Goal: Task Accomplishment & Management: Manage account settings

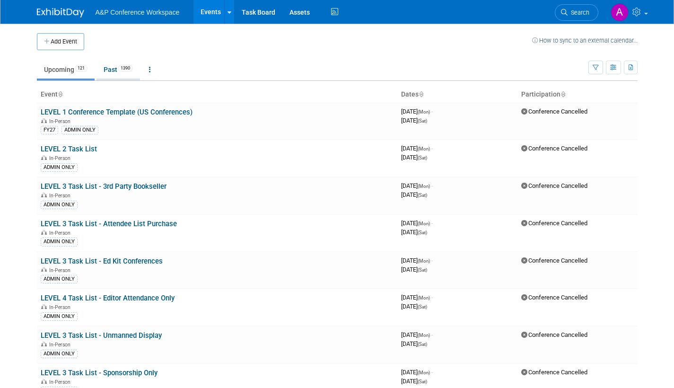
click at [113, 68] on link "Past 1390" at bounding box center [119, 70] width 44 height 18
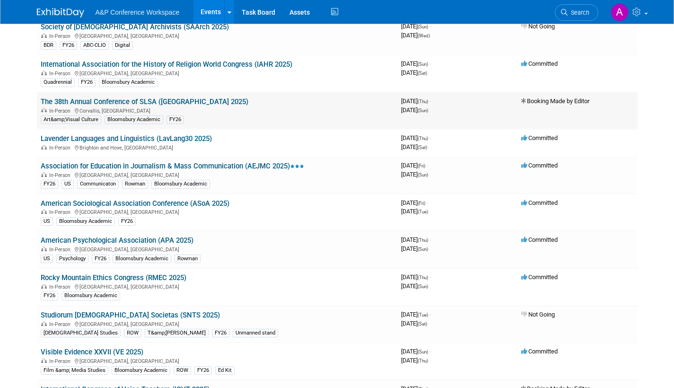
scroll to position [710, 0]
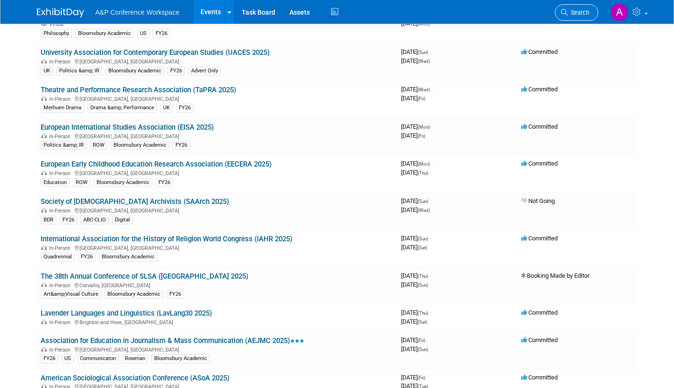
click at [577, 11] on span "Search" at bounding box center [579, 12] width 22 height 7
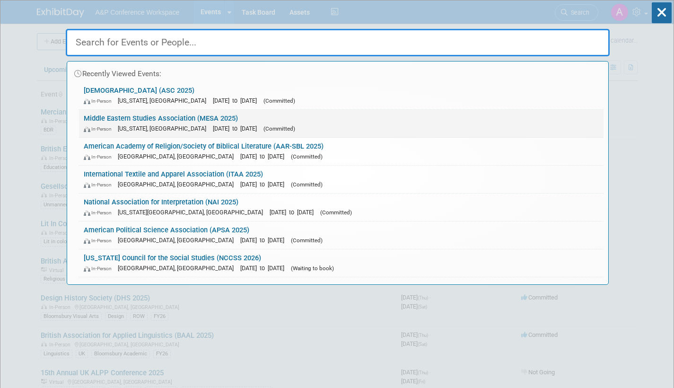
click at [255, 120] on link "Middle Eastern Studies Association (MESA 2025) In-Person Washington, DC Nov 22,…" at bounding box center [341, 123] width 525 height 27
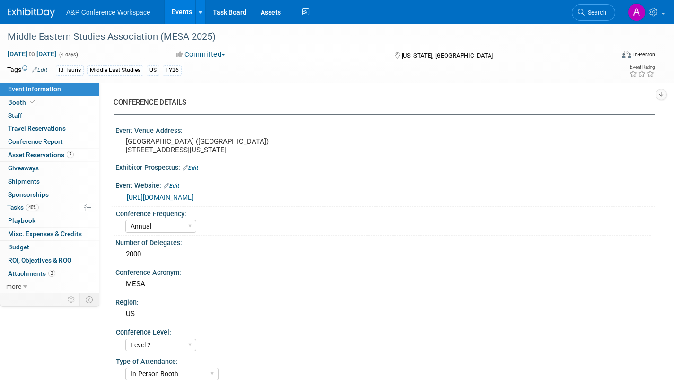
select select "Annual"
select select "Level 2"
select select "In-Person Booth"
select select "Middle East Studies"
select select "I.B.Tauris"
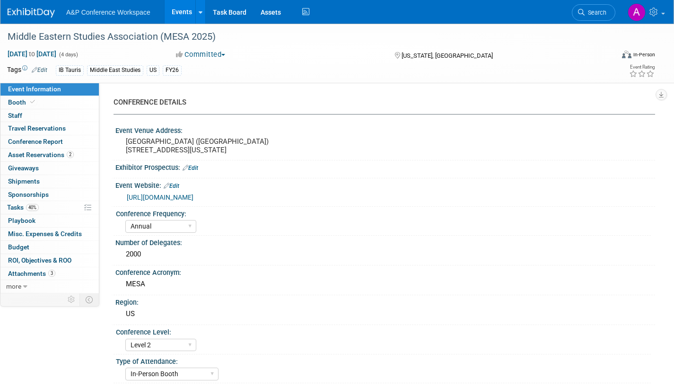
select select "[PERSON_NAME]"
select select "Tia Ali"
select select "Networking/Commissioning"
click at [15, 207] on span "Tasks 40%" at bounding box center [23, 207] width 32 height 8
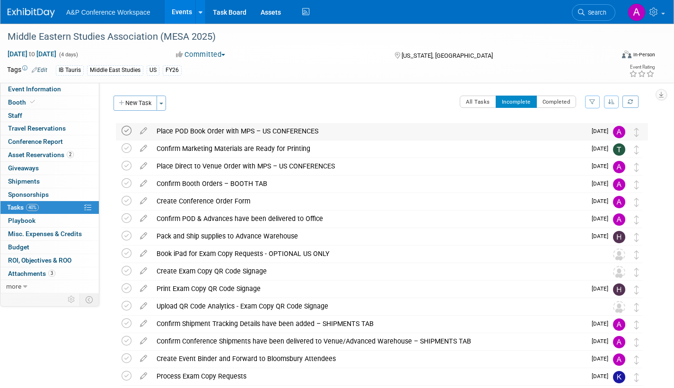
click at [127, 130] on icon at bounding box center [127, 131] width 10 height 10
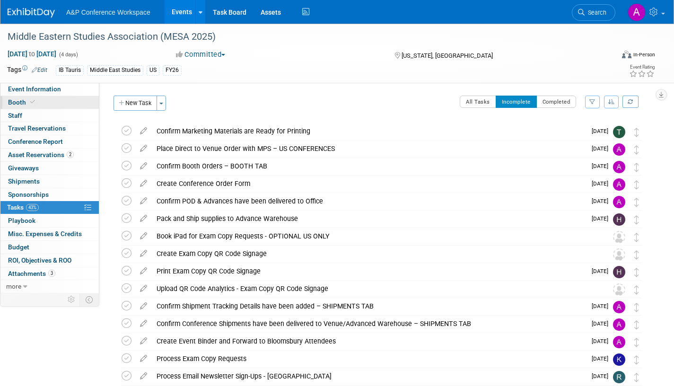
click at [16, 99] on span "Booth" at bounding box center [22, 102] width 29 height 8
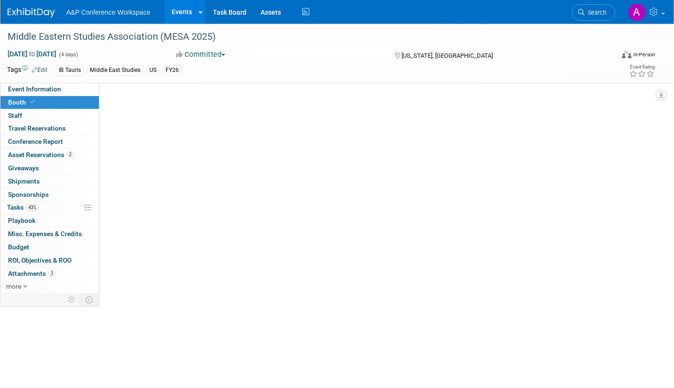
select select "BUIB"
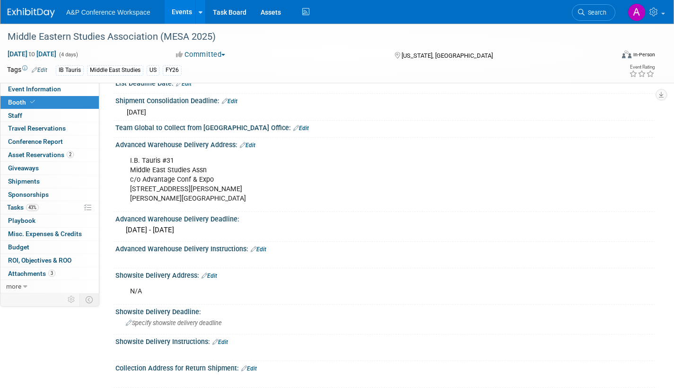
scroll to position [426, 0]
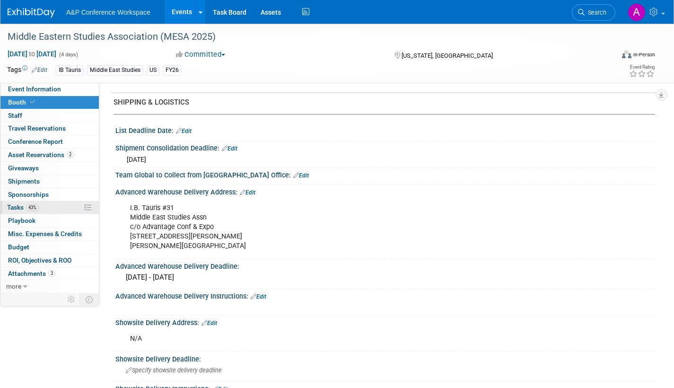
click at [14, 204] on span "Tasks 43%" at bounding box center [23, 207] width 32 height 8
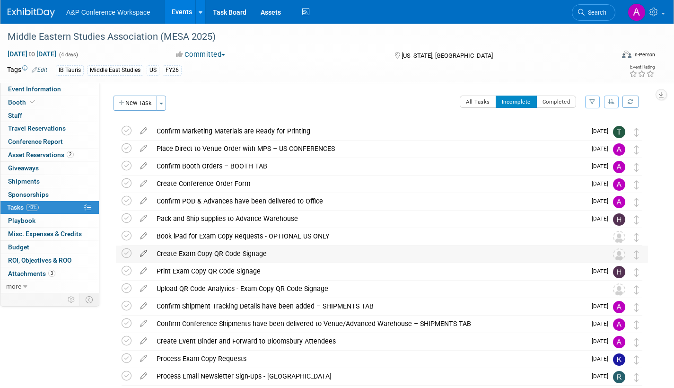
click at [145, 251] on icon at bounding box center [143, 252] width 17 height 12
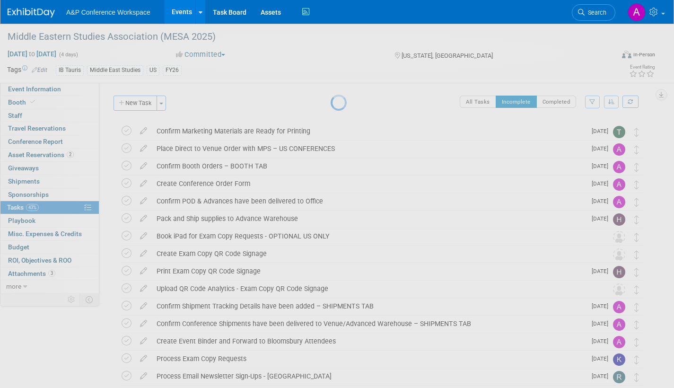
select select "8"
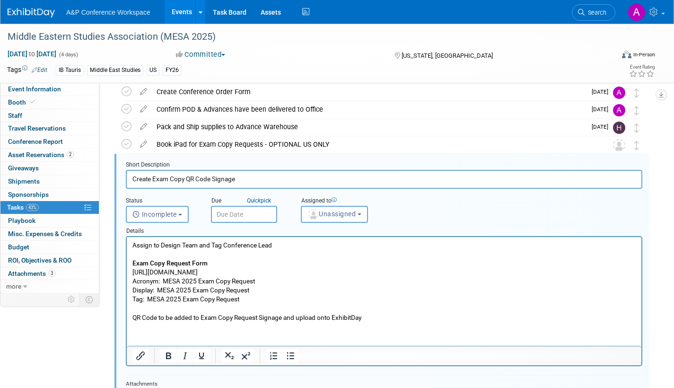
scroll to position [107, 0]
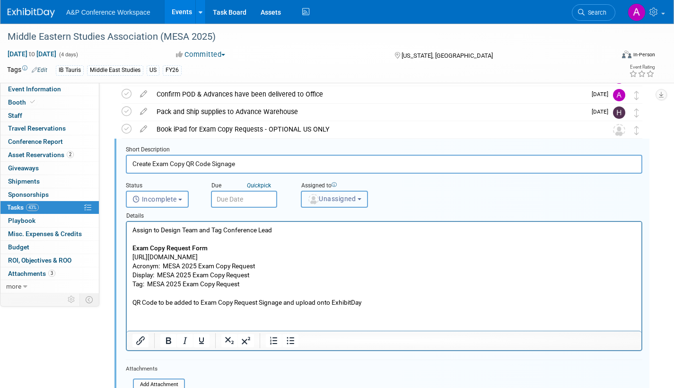
click at [323, 195] on span "Unassigned" at bounding box center [332, 199] width 48 height 8
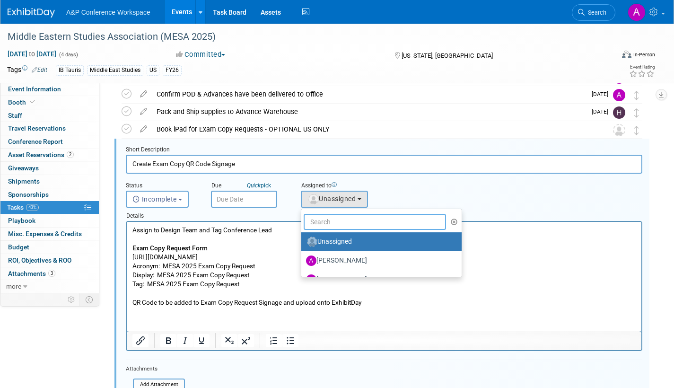
click at [323, 223] on input "text" at bounding box center [375, 222] width 142 height 16
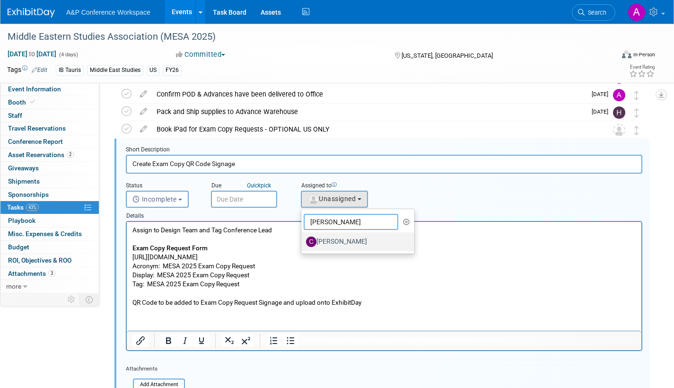
type input "christine"
click at [368, 241] on label "Christine Ritchlin" at bounding box center [355, 241] width 99 height 15
click at [303, 241] on input "Christine Ritchlin" at bounding box center [300, 241] width 6 height 6
select select "1a58e6ac-2dfa-429d-b54a-9dc2e557f424"
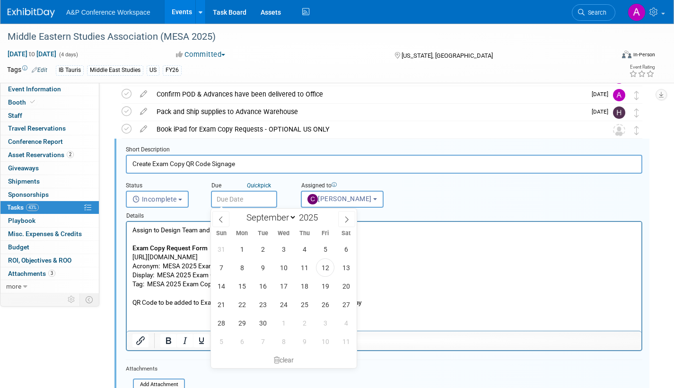
click at [250, 199] on input "text" at bounding box center [244, 199] width 66 height 17
click at [241, 322] on span "29" at bounding box center [242, 323] width 18 height 18
type input "Sep 29, 2025"
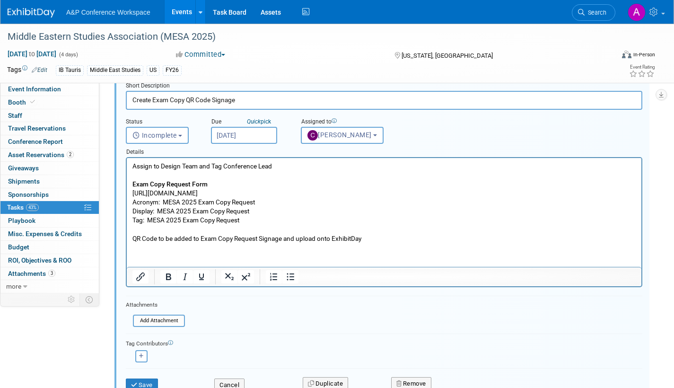
scroll to position [249, 0]
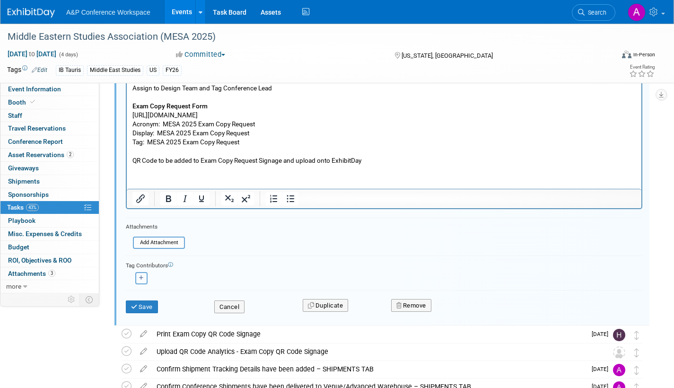
click at [143, 278] on icon "button" at bounding box center [141, 277] width 5 height 5
select select
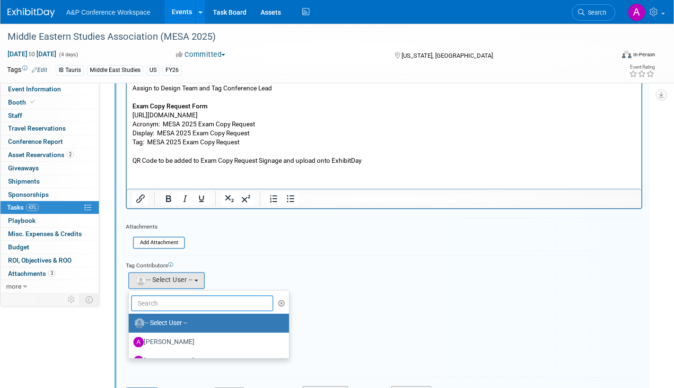
click at [194, 301] on input "text" at bounding box center [202, 303] width 142 height 16
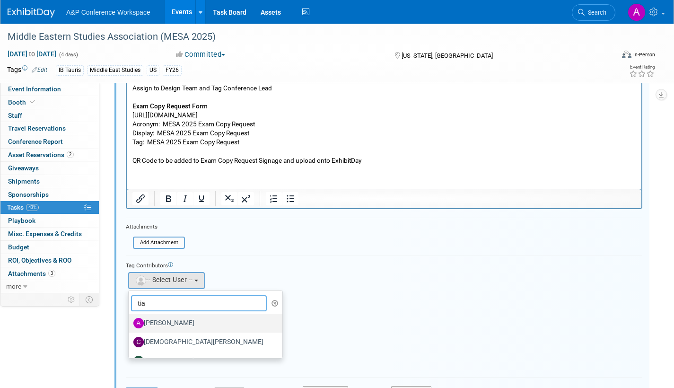
scroll to position [15, 0]
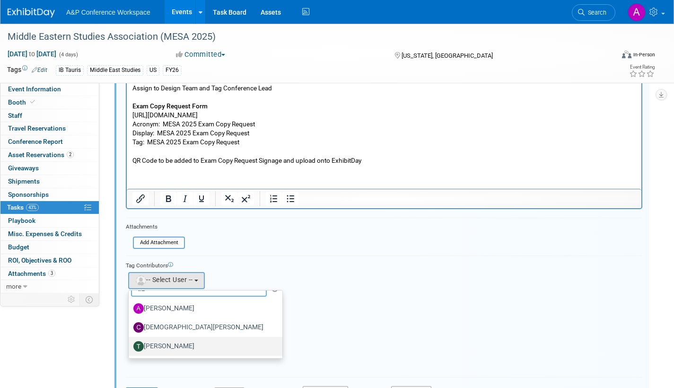
type input "tia"
click at [163, 348] on label "Tia Ali" at bounding box center [203, 346] width 140 height 15
click at [130, 348] on input "Tia Ali" at bounding box center [127, 345] width 6 height 6
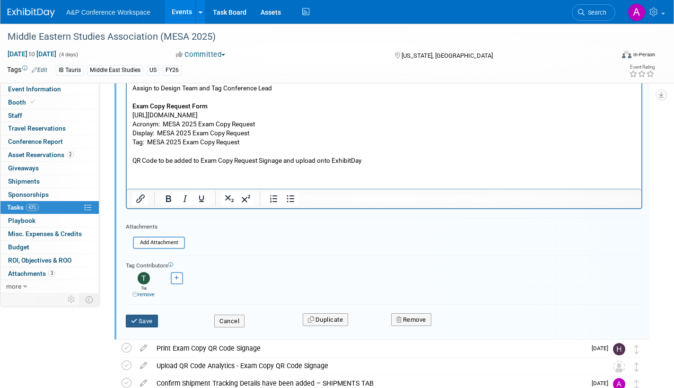
click at [150, 322] on button "Save" at bounding box center [142, 321] width 32 height 13
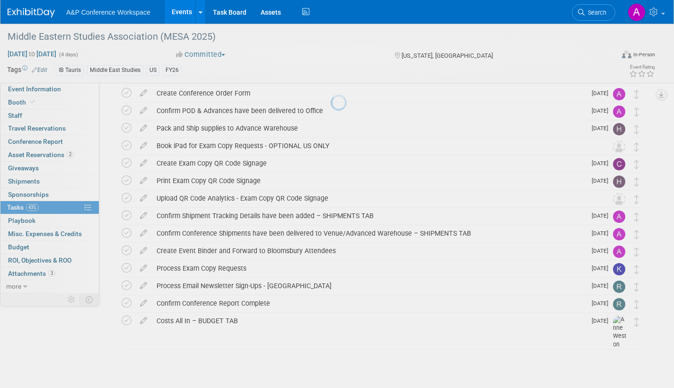
scroll to position [90, 0]
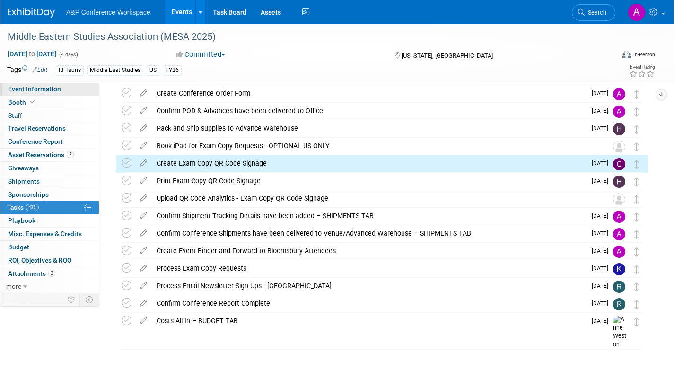
click at [44, 90] on span "Event Information" at bounding box center [34, 89] width 53 height 8
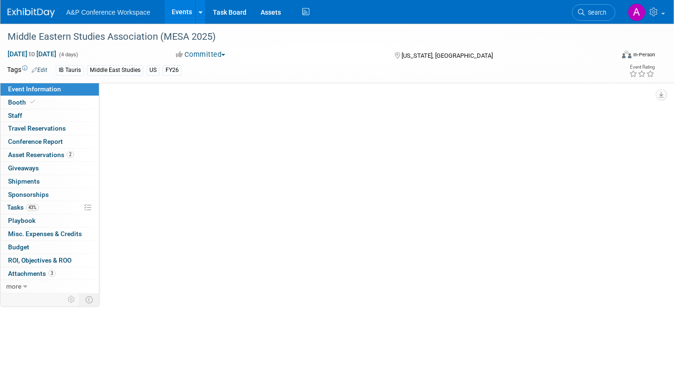
scroll to position [0, 0]
select select "Annual"
select select "Level 2"
select select "In-Person Booth"
select select "Middle East Studies"
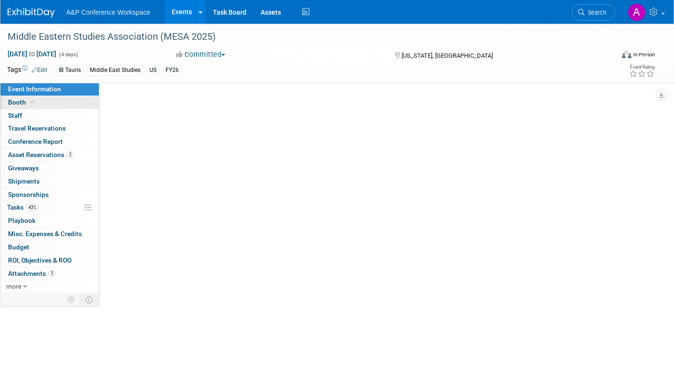
select select "I.B.Tauris"
select select "Amanda Oney"
select select "Tia Ali"
select select "Networking/Commissioning"
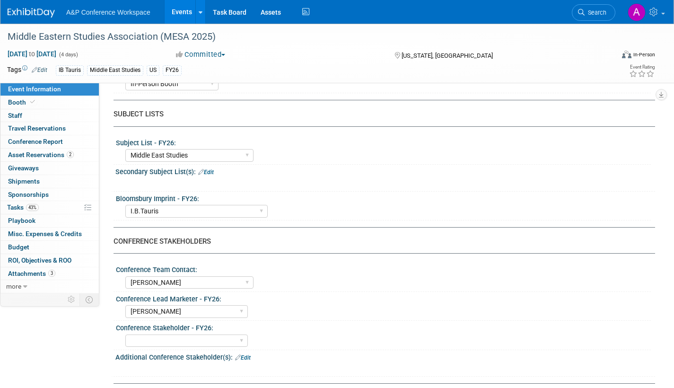
scroll to position [142, 0]
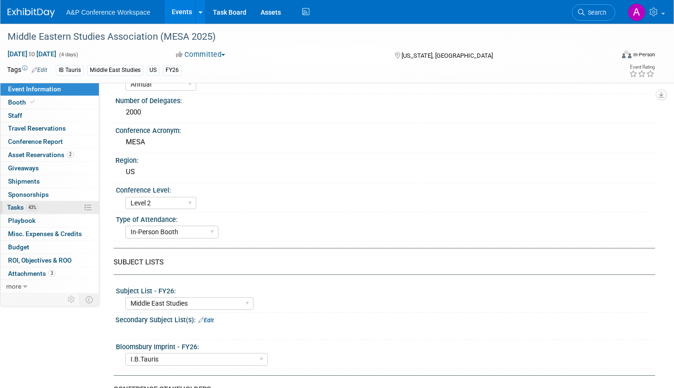
click at [11, 207] on span "Tasks 43%" at bounding box center [23, 207] width 32 height 8
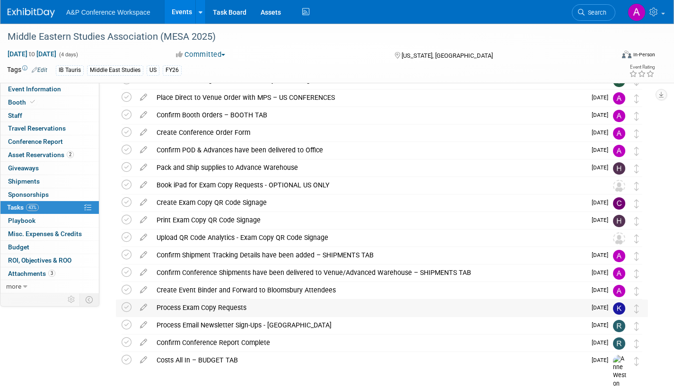
scroll to position [0, 0]
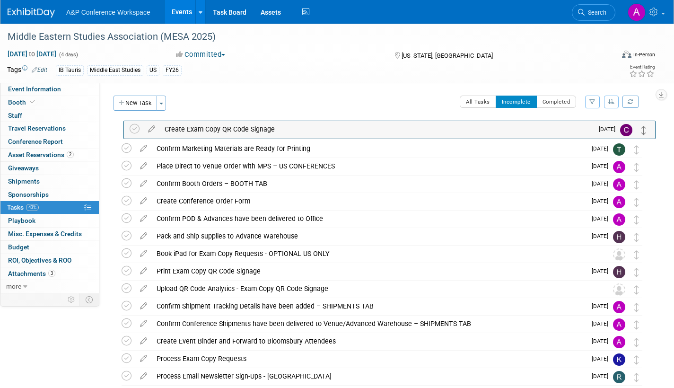
drag, startPoint x: 638, startPoint y: 256, endPoint x: 646, endPoint y: 131, distance: 125.1
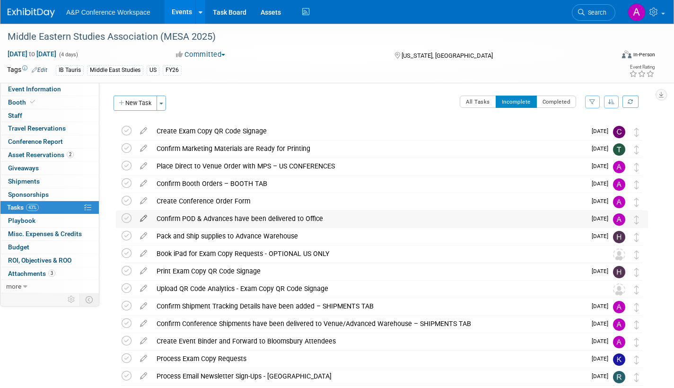
click at [142, 216] on icon at bounding box center [143, 217] width 17 height 12
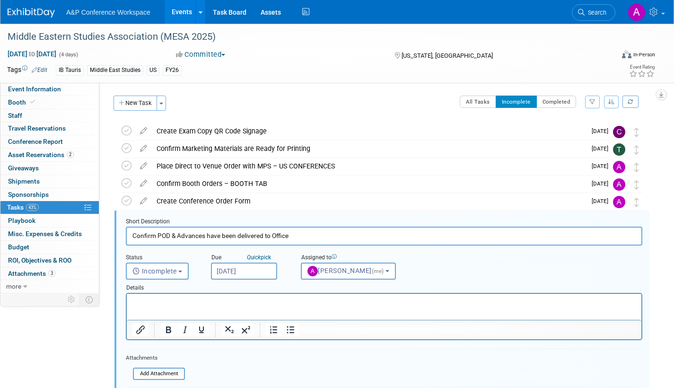
scroll to position [72, 0]
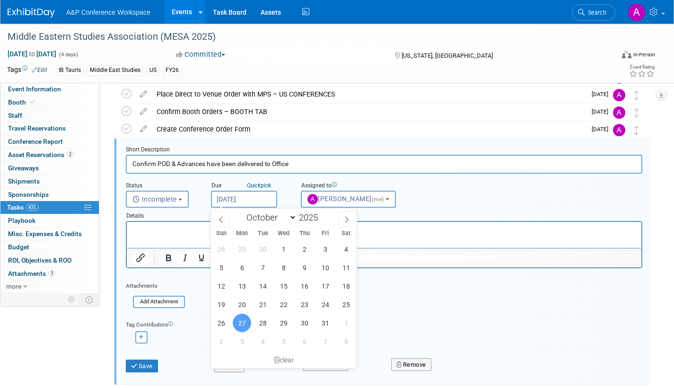
click at [263, 199] on input "Oct 27, 2025" at bounding box center [244, 199] width 66 height 17
click at [221, 218] on icon at bounding box center [221, 219] width 7 height 7
select select "8"
click at [237, 321] on span "29" at bounding box center [242, 323] width 18 height 18
type input "Sep 29, 2025"
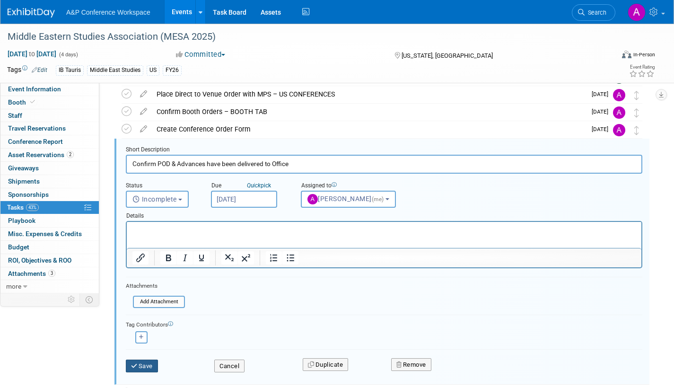
click at [135, 366] on icon "submit" at bounding box center [135, 366] width 8 height 6
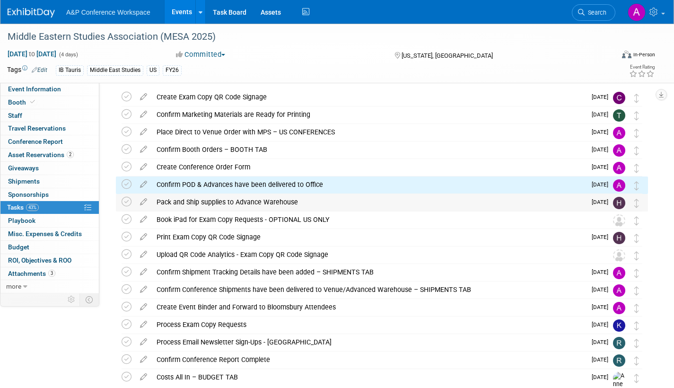
scroll to position [0, 0]
